Goal: Transaction & Acquisition: Purchase product/service

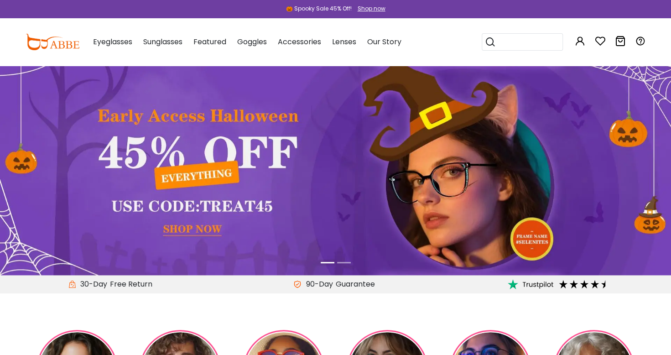
click at [111, 37] on span "Eyeglasses" at bounding box center [112, 41] width 39 height 10
click at [111, 43] on span "Eyeglasses" at bounding box center [112, 41] width 39 height 10
click at [109, 42] on span "Eyeglasses" at bounding box center [112, 41] width 39 height 10
click at [111, 47] on div "Eyeglasses Women's Eyeglasses Men's Eyeglasses Kids' Eyeglasses All Eyeglasses …" at bounding box center [112, 42] width 39 height 46
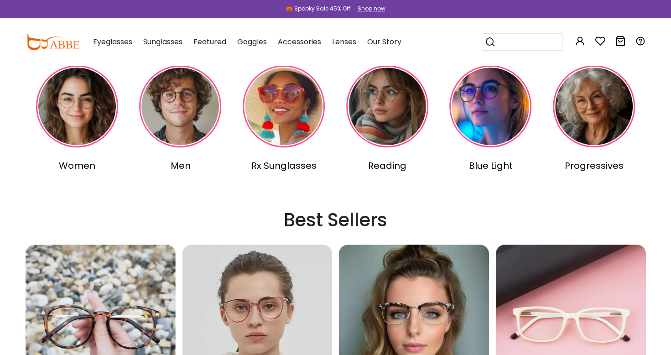
scroll to position [265, 0]
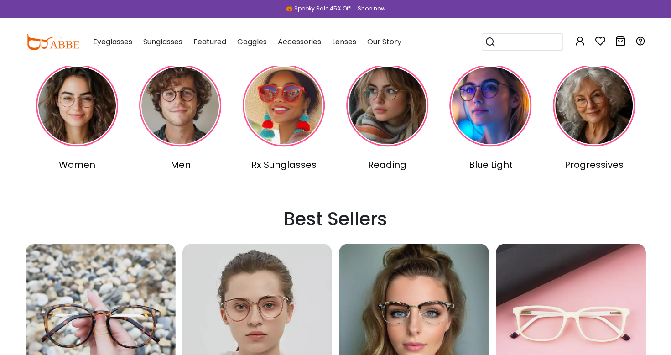
click at [75, 165] on div "Women" at bounding box center [77, 165] width 100 height 14
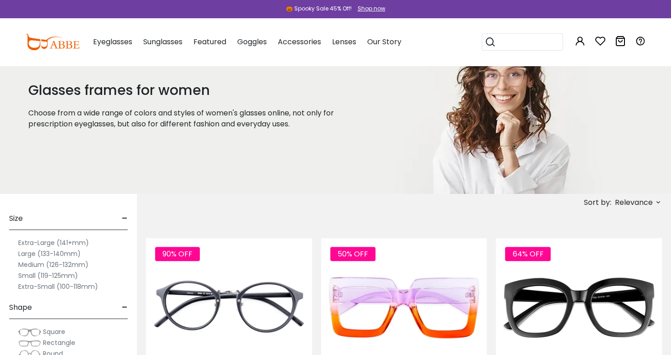
scroll to position [67, 0]
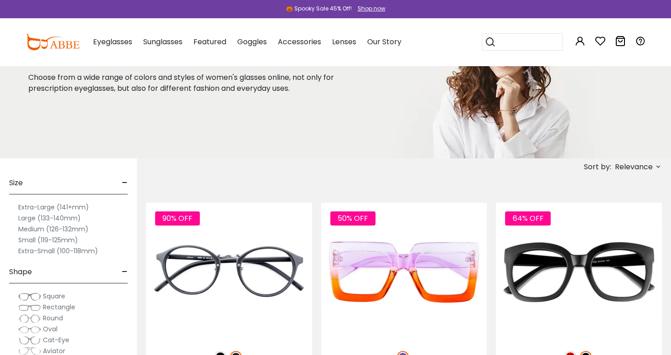
click at [24, 251] on label "Extra-Small (100-118mm)" at bounding box center [58, 250] width 80 height 11
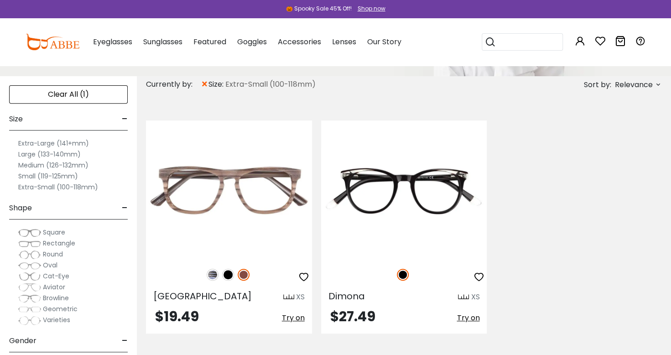
scroll to position [121, 0]
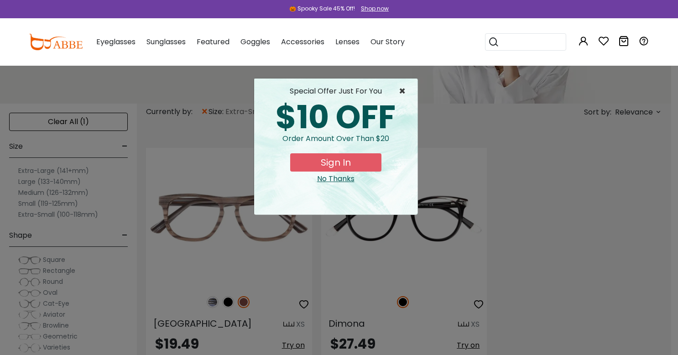
click at [405, 92] on span "×" at bounding box center [404, 91] width 11 height 11
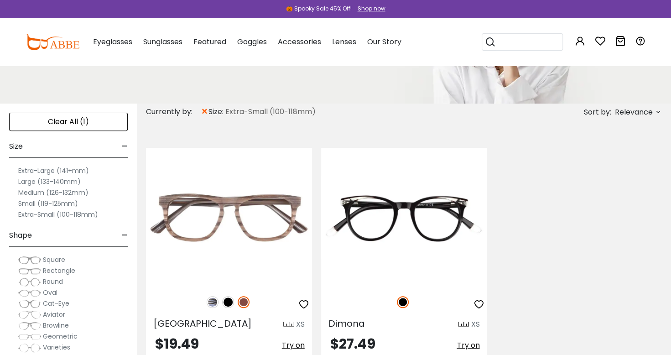
click at [3, 223] on div "Clear All (1) Size - Extra-Large (141+mm) Large (133-140mm) Medium (126-132mm) …" at bounding box center [68, 288] width 137 height 368
click at [20, 202] on label "Small (119-125mm)" at bounding box center [48, 203] width 60 height 11
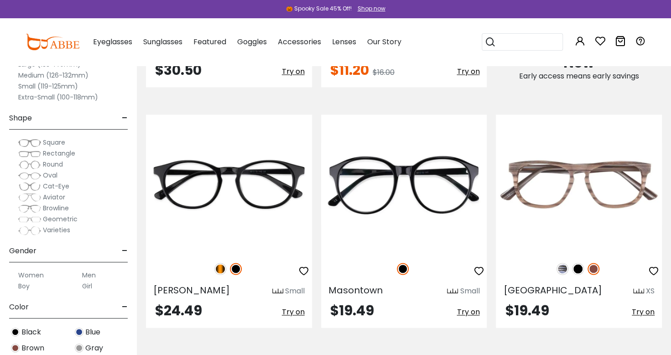
scroll to position [640, 0]
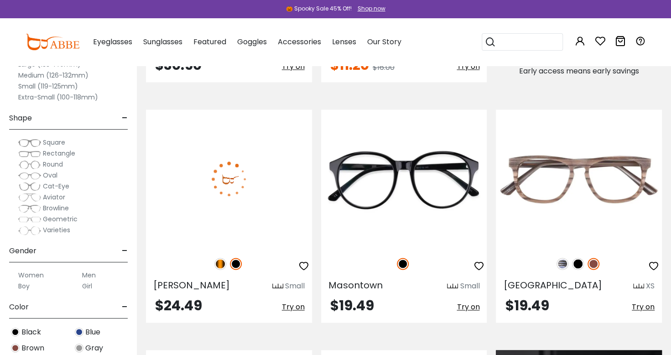
click at [221, 187] on img at bounding box center [229, 178] width 166 height 138
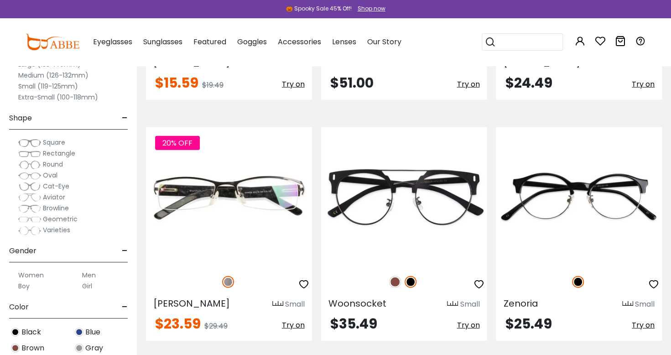
scroll to position [1345, 0]
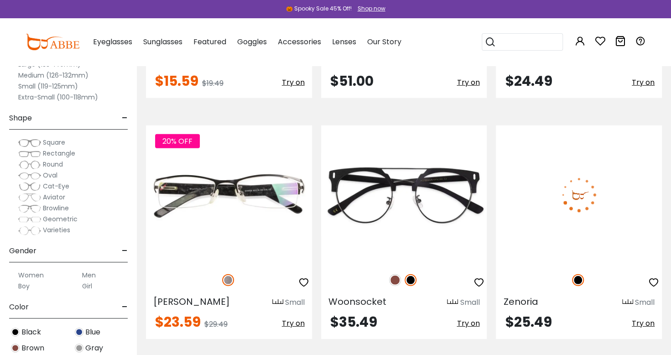
click at [631, 245] on img at bounding box center [579, 194] width 166 height 138
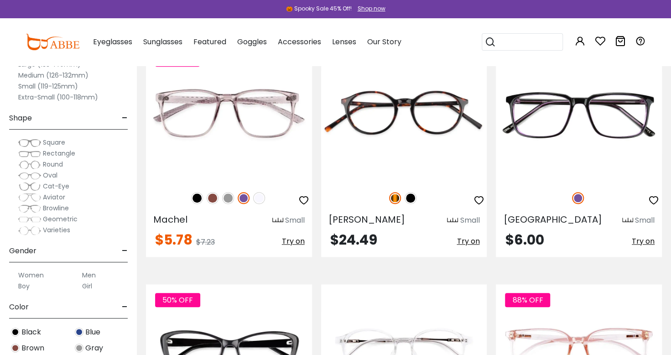
scroll to position [2392, 0]
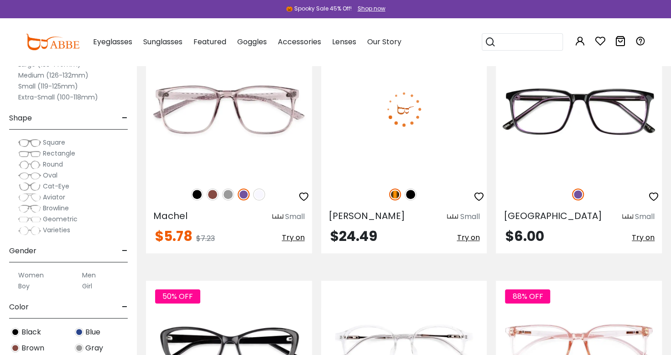
click at [457, 130] on img at bounding box center [404, 109] width 166 height 138
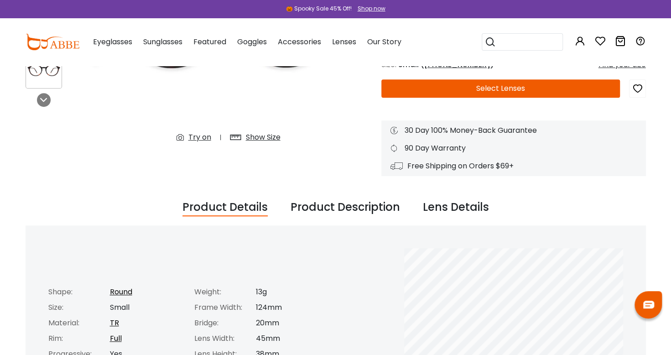
scroll to position [194, 0]
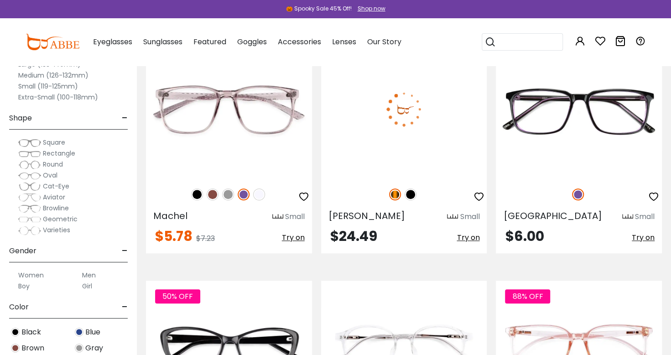
click at [414, 194] on img at bounding box center [411, 194] width 12 height 12
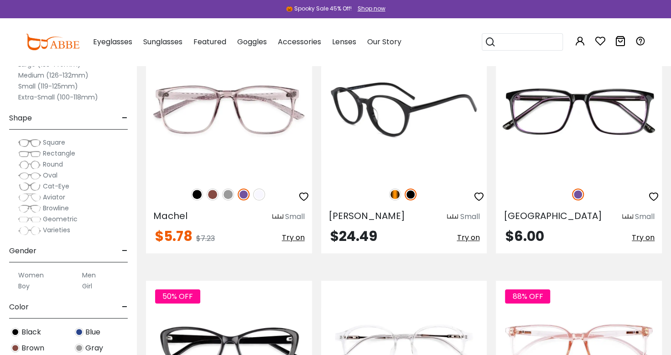
click at [470, 239] on span "Try on" at bounding box center [468, 237] width 23 height 10
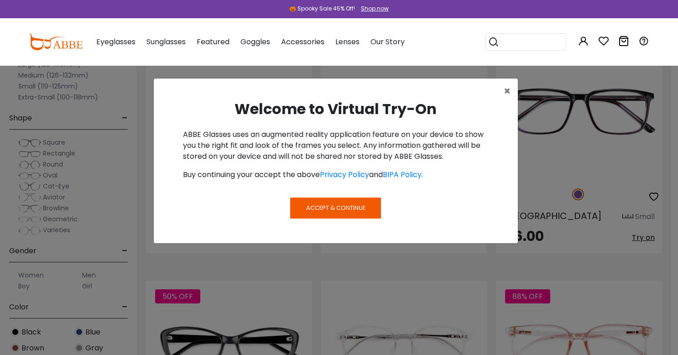
click at [334, 211] on span "Accept & Continue" at bounding box center [335, 207] width 59 height 9
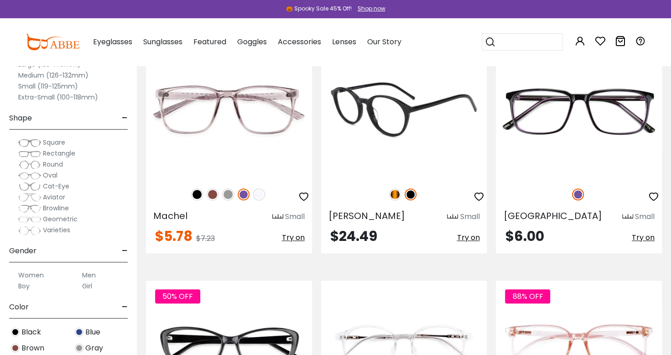
click at [471, 240] on span "Try on" at bounding box center [468, 237] width 23 height 10
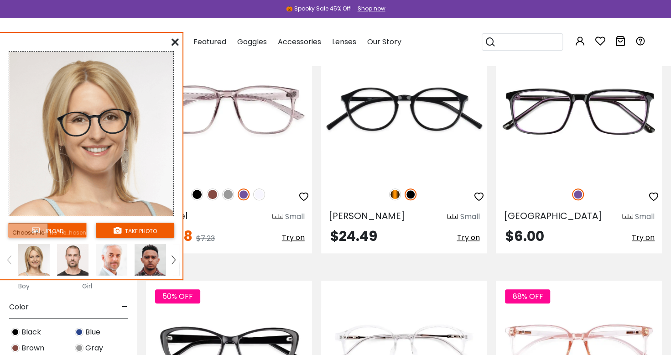
click at [46, 234] on input "file" at bounding box center [47, 230] width 78 height 15
type input "**********"
click at [130, 233] on button "take photo" at bounding box center [135, 230] width 78 height 15
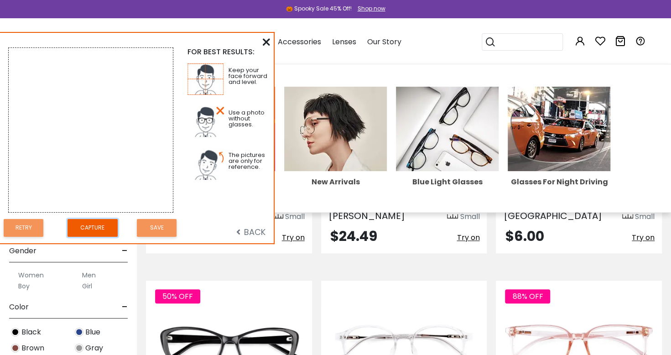
click at [93, 234] on button "Capture" at bounding box center [92, 228] width 50 height 18
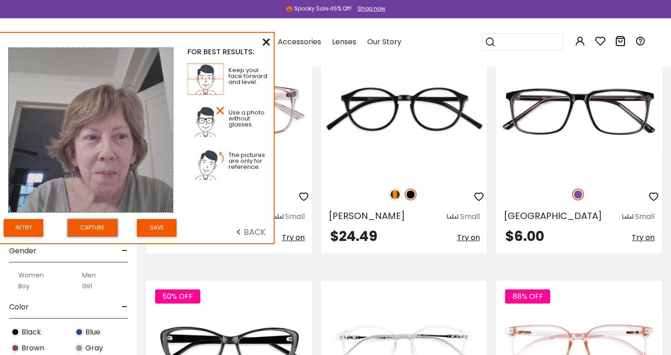
click at [87, 230] on button "Capture" at bounding box center [92, 228] width 50 height 18
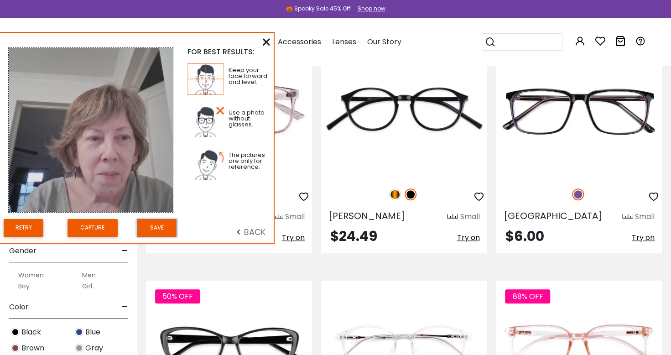
click at [156, 233] on button "Save" at bounding box center [157, 228] width 40 height 18
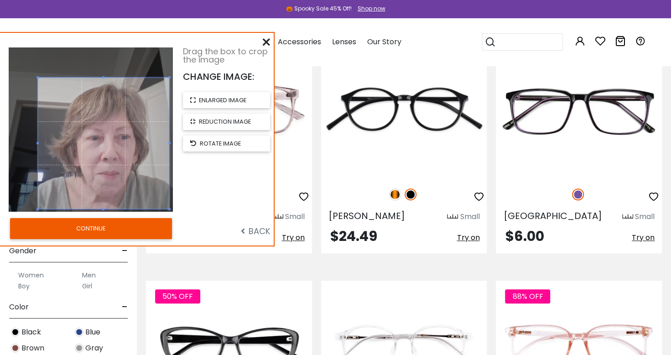
click at [83, 231] on button "CONTINUE" at bounding box center [91, 228] width 162 height 21
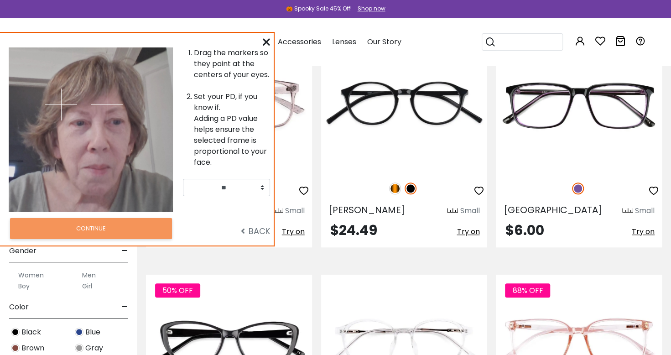
scroll to position [2399, 0]
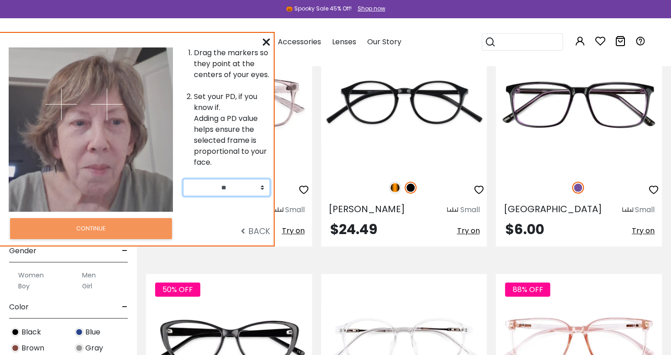
click at [261, 188] on select "** ** ** ** ** ** ** ** ** ** ** ** ** ** ** ** ** ** ** ** ** ** ** ** ** ** *…" at bounding box center [226, 187] width 87 height 17
select select "**"
click at [183, 179] on select "** ** ** ** ** ** ** ** ** ** ** ** ** ** ** ** ** ** ** ** ** ** ** ** ** ** *…" at bounding box center [226, 187] width 87 height 17
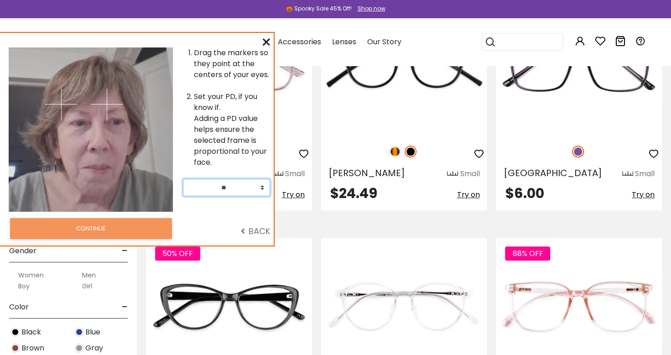
scroll to position [2442, 0]
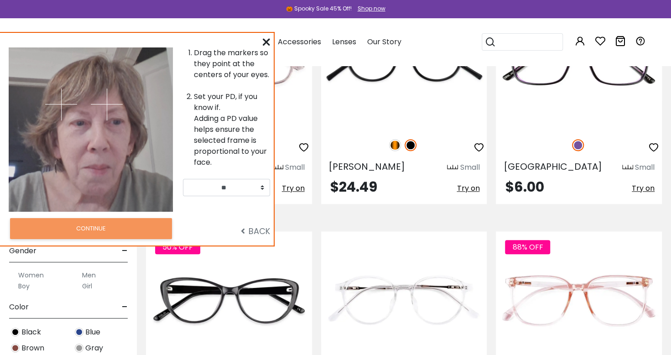
click at [258, 233] on span "BACK" at bounding box center [255, 230] width 29 height 11
click at [263, 234] on span "BACK" at bounding box center [255, 230] width 29 height 11
click at [262, 233] on span "BACK" at bounding box center [255, 230] width 29 height 11
click at [256, 237] on div "BACK" at bounding box center [229, 228] width 92 height 26
click at [262, 228] on span "BACK" at bounding box center [255, 230] width 29 height 11
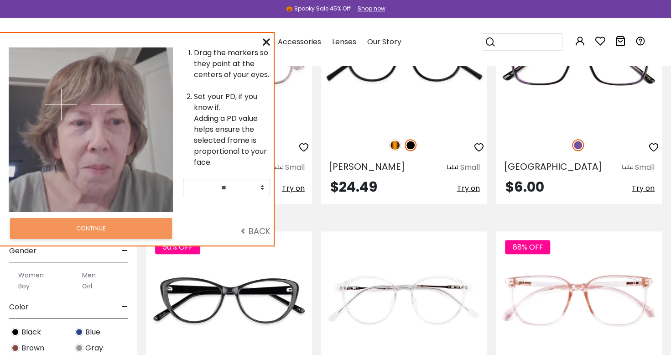
click at [263, 230] on span "BACK" at bounding box center [255, 230] width 29 height 11
click at [108, 198] on div at bounding box center [132, 129] width 82 height 164
click at [267, 46] on div at bounding box center [266, 41] width 7 height 11
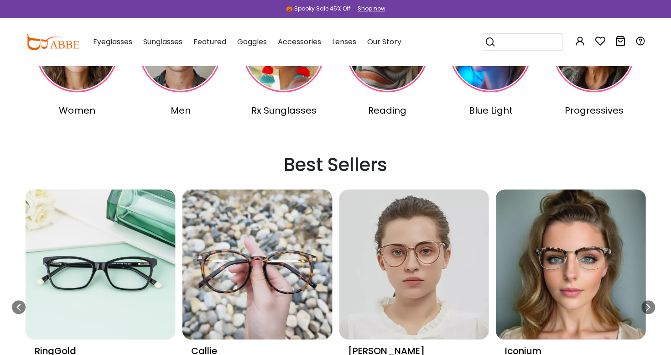
scroll to position [318, 0]
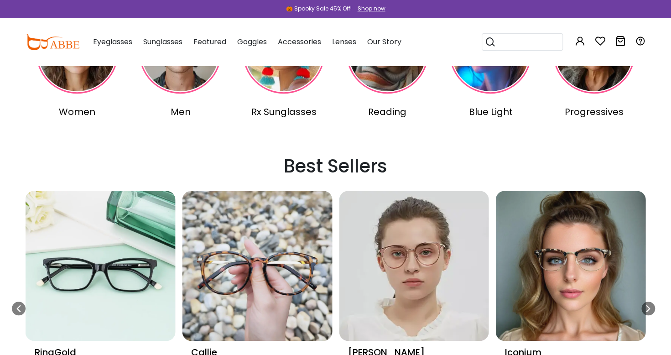
click at [65, 116] on div "Women" at bounding box center [77, 112] width 100 height 14
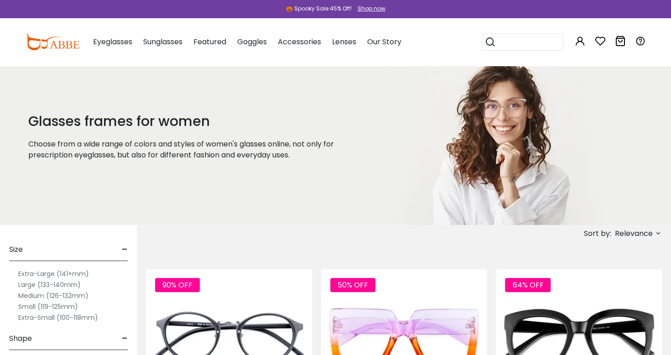
click at [23, 307] on label "Small (119-125mm)" at bounding box center [48, 306] width 60 height 11
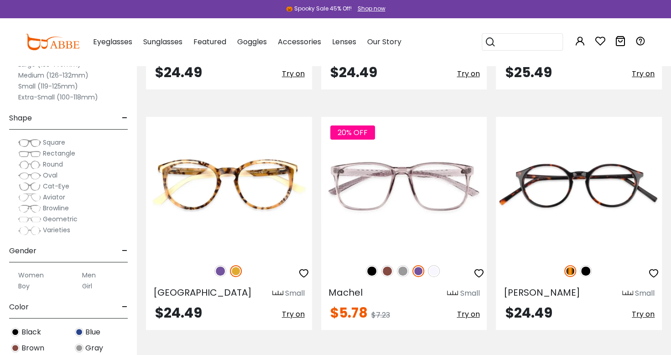
scroll to position [2077, 0]
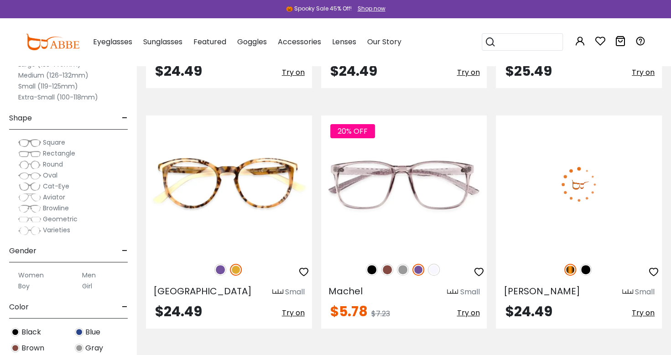
click at [604, 184] on img at bounding box center [579, 184] width 166 height 138
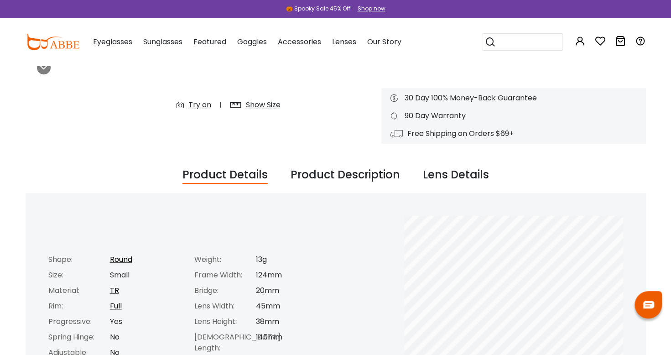
scroll to position [226, 0]
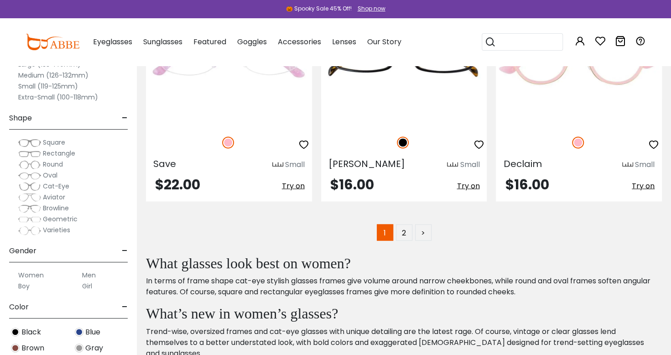
scroll to position [4849, 0]
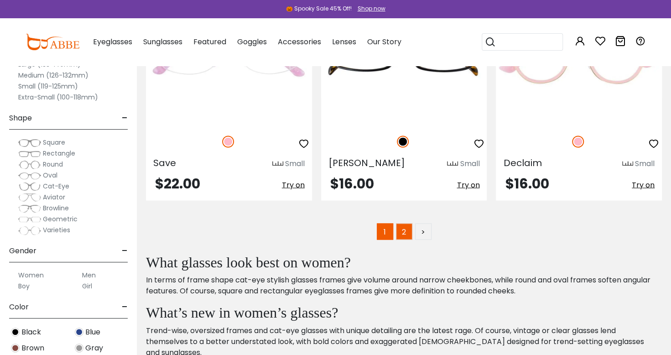
click at [404, 231] on link "2" at bounding box center [404, 231] width 16 height 16
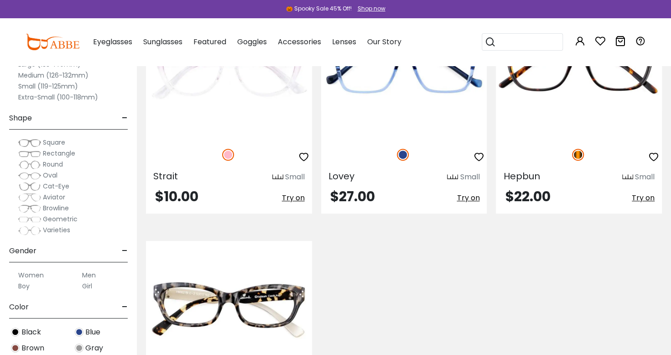
scroll to position [268, 0]
click at [109, 43] on span "Eyeglasses" at bounding box center [112, 41] width 39 height 10
click at [112, 40] on span "Eyeglasses" at bounding box center [112, 41] width 39 height 10
click at [102, 44] on span "Eyeglasses" at bounding box center [112, 41] width 39 height 10
click at [162, 46] on span "Sunglasses" at bounding box center [162, 41] width 39 height 10
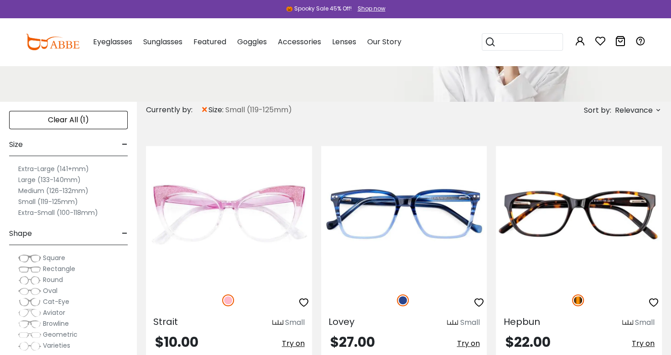
scroll to position [0, 0]
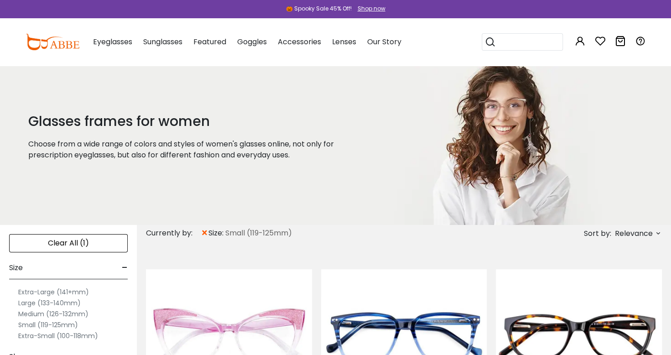
click at [112, 46] on span "Eyeglasses" at bounding box center [112, 41] width 39 height 10
click at [68, 240] on div "Clear All (1)" at bounding box center [68, 243] width 119 height 18
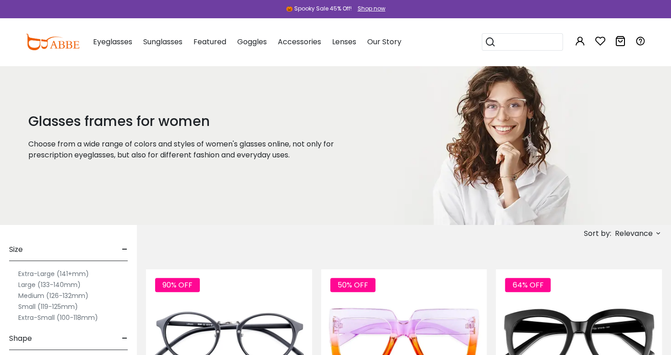
click at [163, 47] on div "Sunglasses Women's Sunglasses Men's Sunglasses Kids' Sunglasses All Sunglasses …" at bounding box center [162, 42] width 39 height 46
click at [161, 41] on span "Sunglasses" at bounding box center [162, 41] width 39 height 10
click at [167, 49] on div "Sunglasses Women's Sunglasses Men's Sunglasses Kids' Sunglasses All Sunglasses …" at bounding box center [162, 42] width 39 height 46
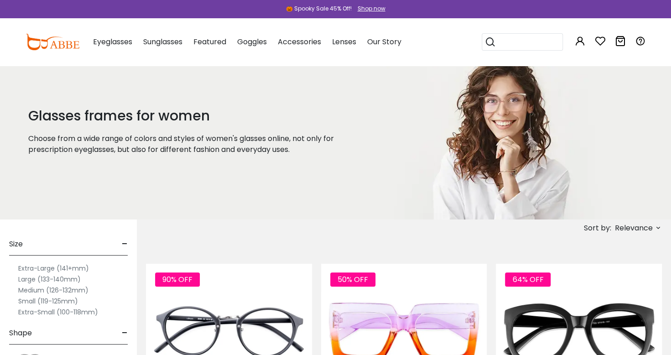
click at [249, 42] on span "Goggles" at bounding box center [252, 41] width 30 height 10
click at [55, 48] on img at bounding box center [53, 42] width 54 height 16
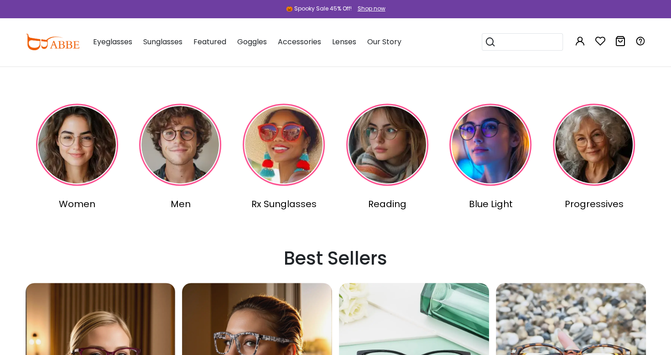
click at [114, 174] on img at bounding box center [77, 145] width 82 height 82
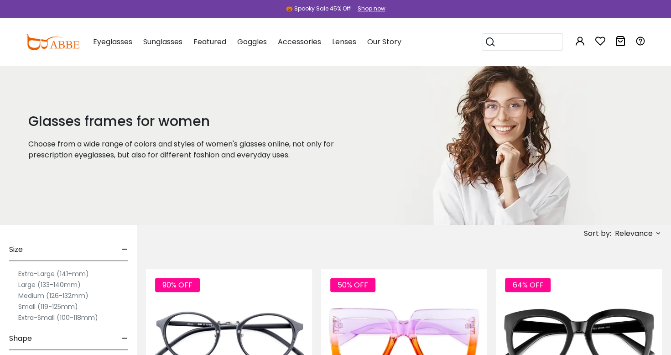
click at [109, 38] on span "Eyeglasses" at bounding box center [112, 41] width 39 height 10
click at [51, 49] on img at bounding box center [53, 42] width 54 height 16
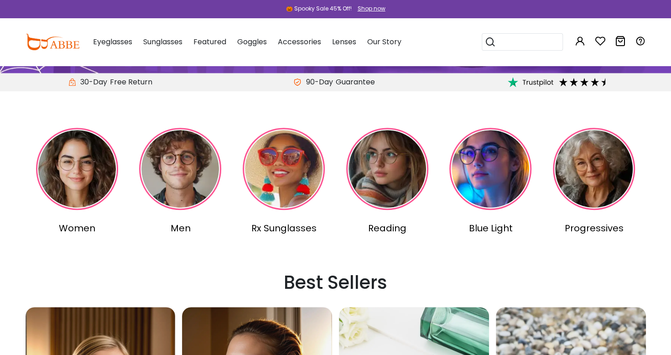
scroll to position [202, 0]
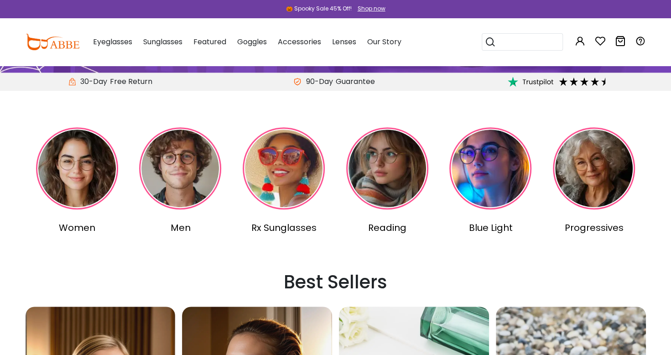
click at [176, 189] on img at bounding box center [180, 168] width 82 height 82
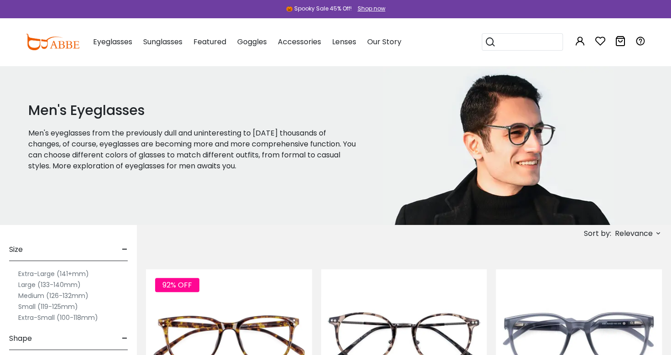
click at [21, 317] on label "Extra-Small (100-118mm)" at bounding box center [58, 317] width 80 height 11
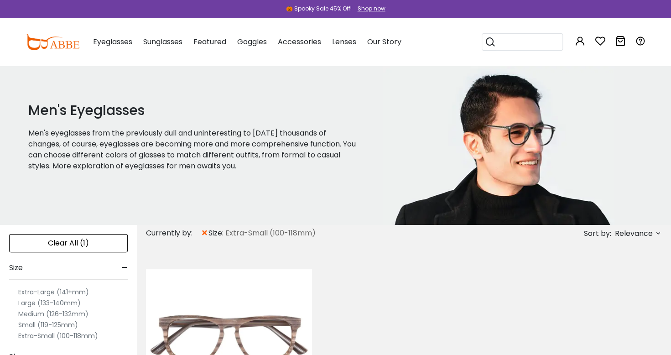
click at [21, 324] on label "Small (119-125mm)" at bounding box center [48, 324] width 60 height 11
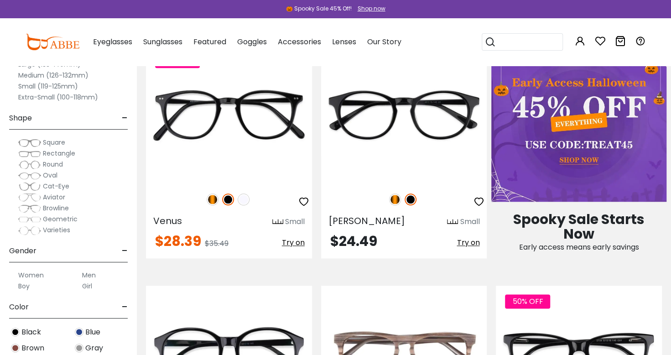
scroll to position [460, 0]
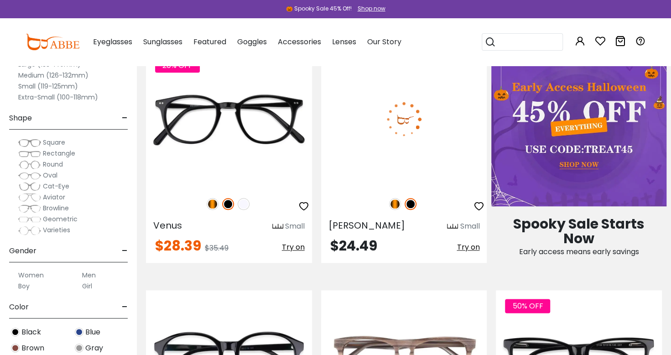
click at [448, 128] on img at bounding box center [404, 119] width 166 height 138
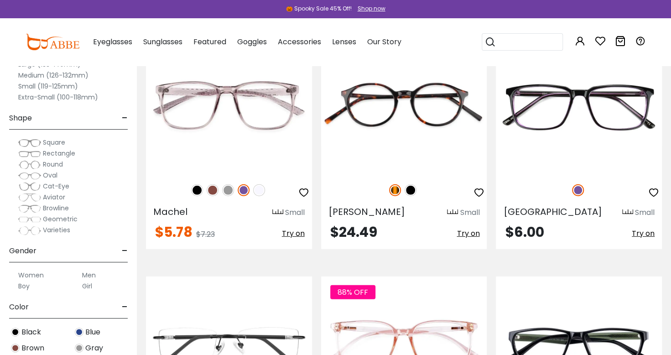
scroll to position [1436, 0]
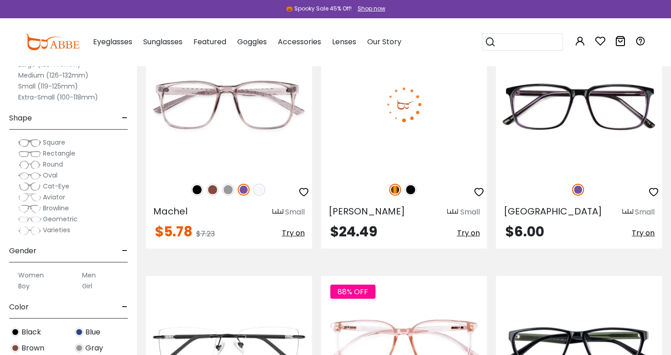
click at [453, 120] on img at bounding box center [404, 104] width 166 height 138
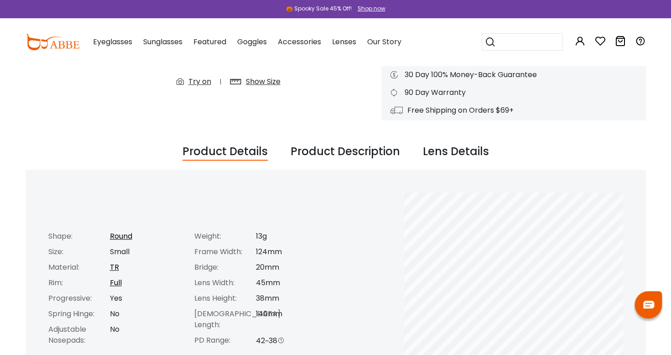
scroll to position [250, 0]
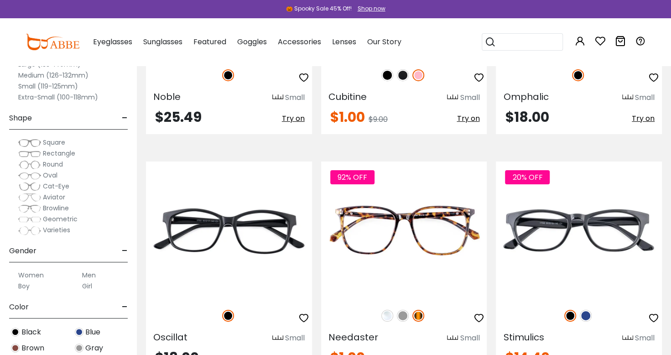
scroll to position [1790, 0]
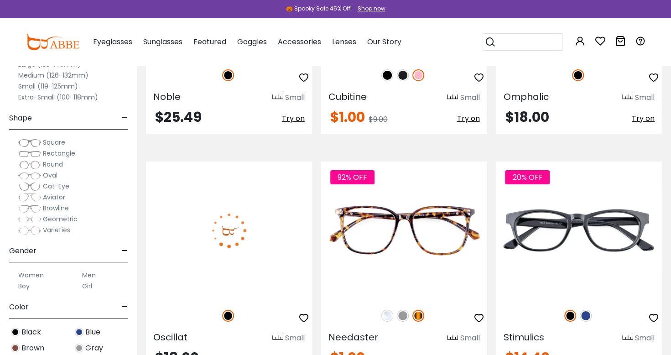
click at [198, 224] on img at bounding box center [229, 230] width 166 height 138
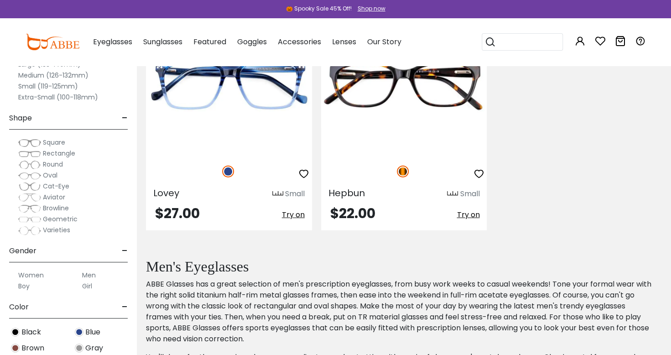
scroll to position [3378, 0]
